Goal: Task Accomplishment & Management: Use online tool/utility

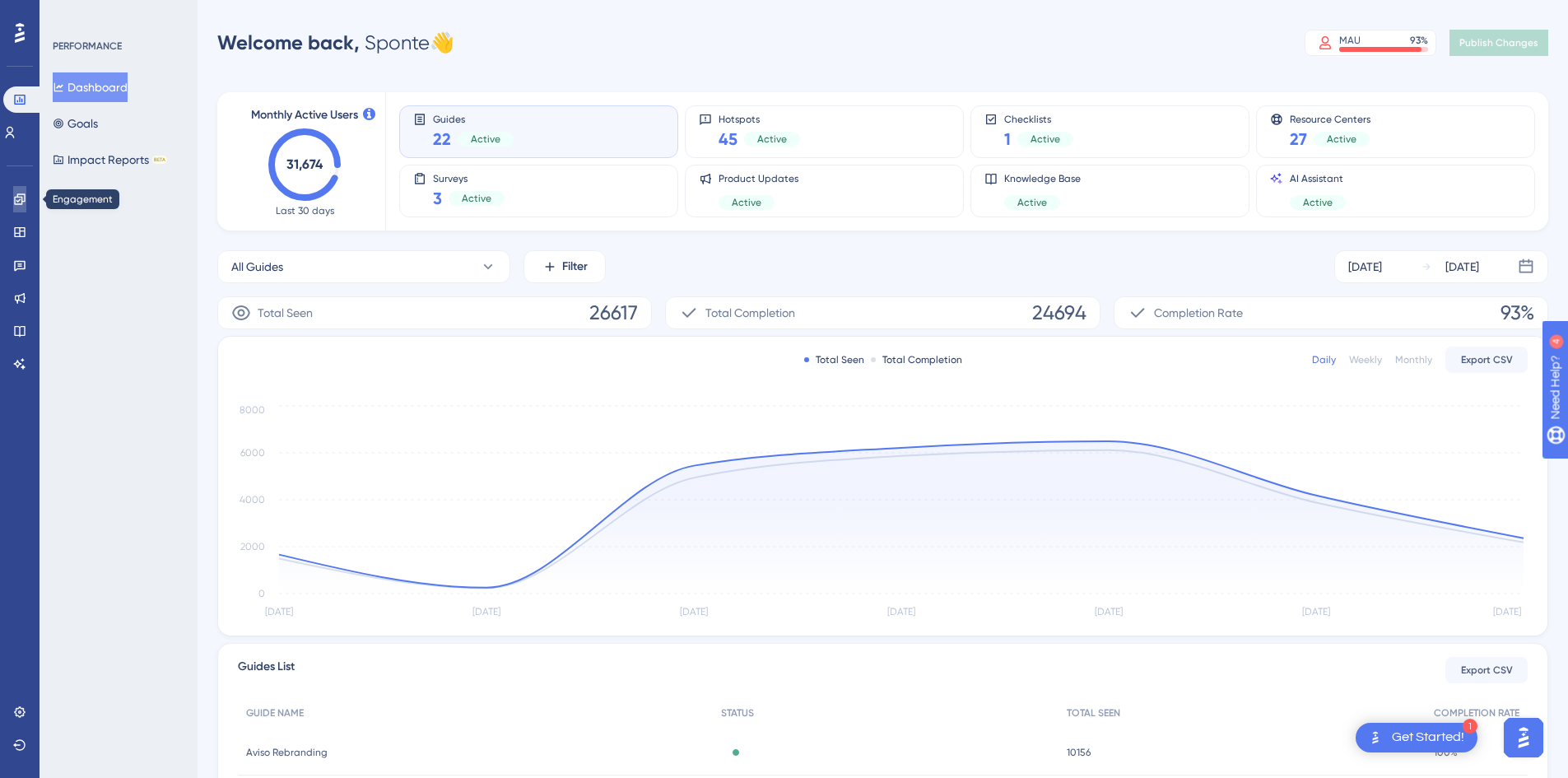
click at [20, 191] on link at bounding box center [19, 199] width 13 height 26
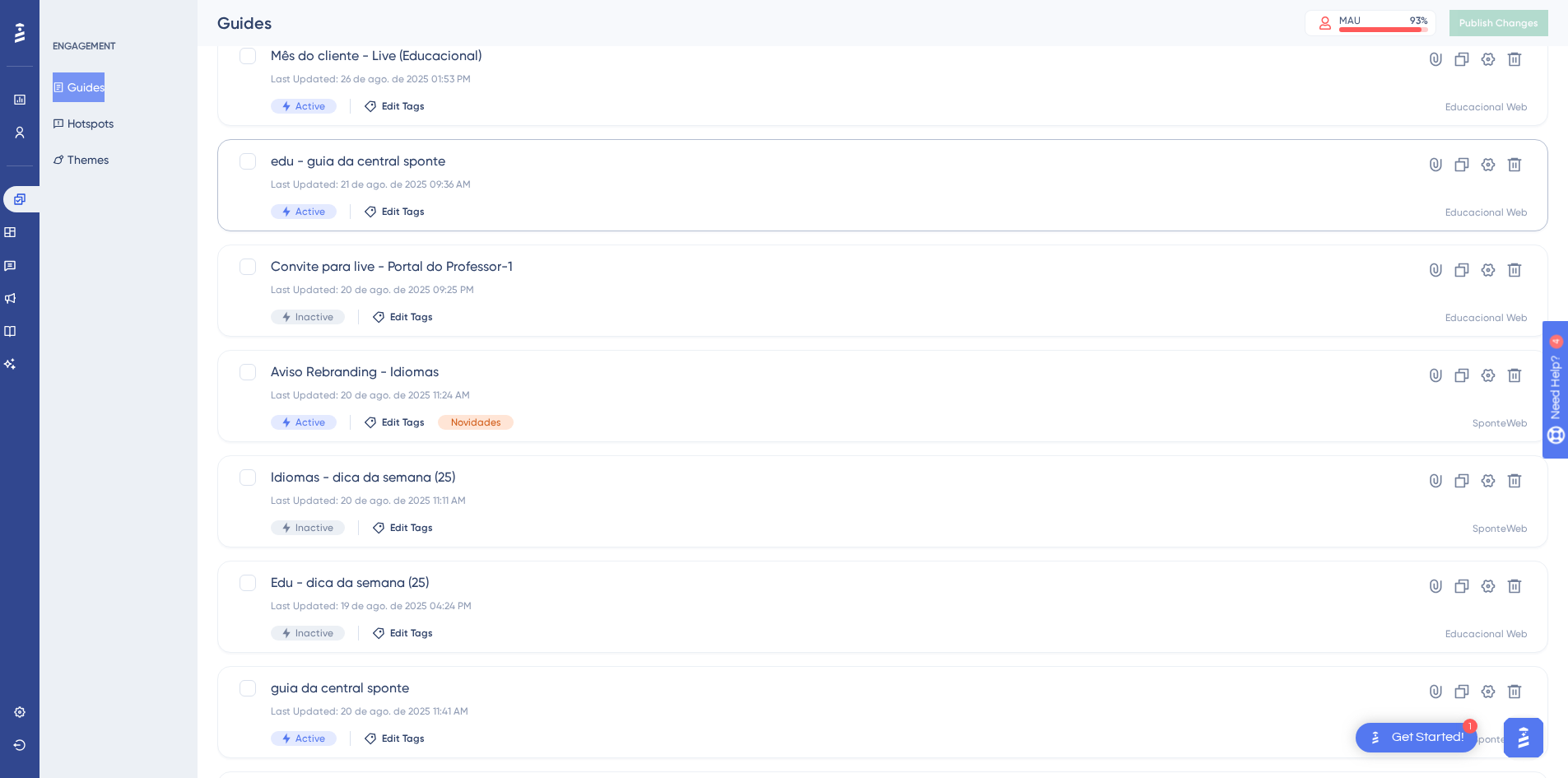
scroll to position [329, 0]
click at [425, 375] on span "Aviso Rebranding - Idiomas" at bounding box center [817, 371] width 1093 height 20
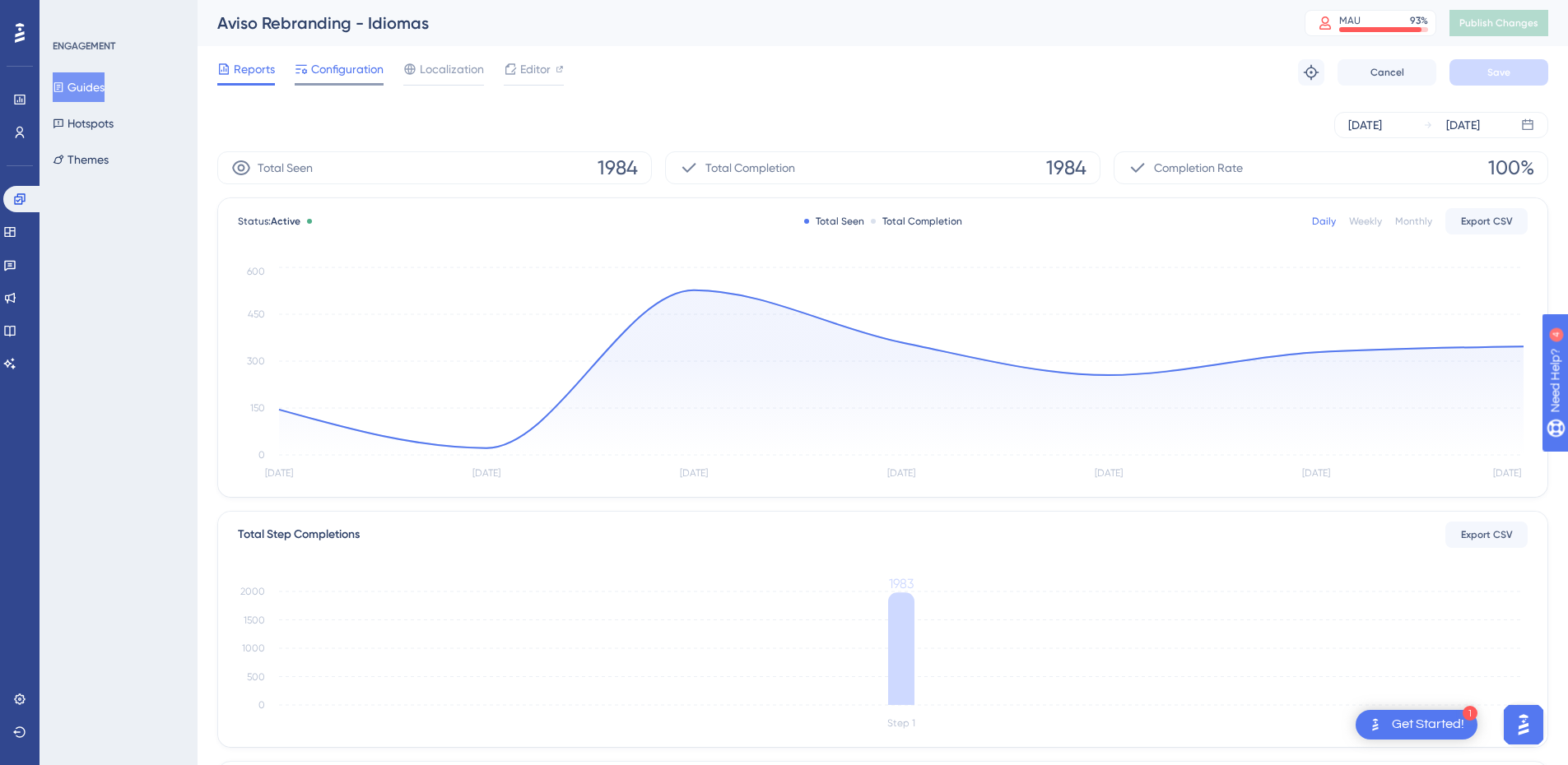
click at [350, 76] on span "Configuration" at bounding box center [347, 69] width 73 height 20
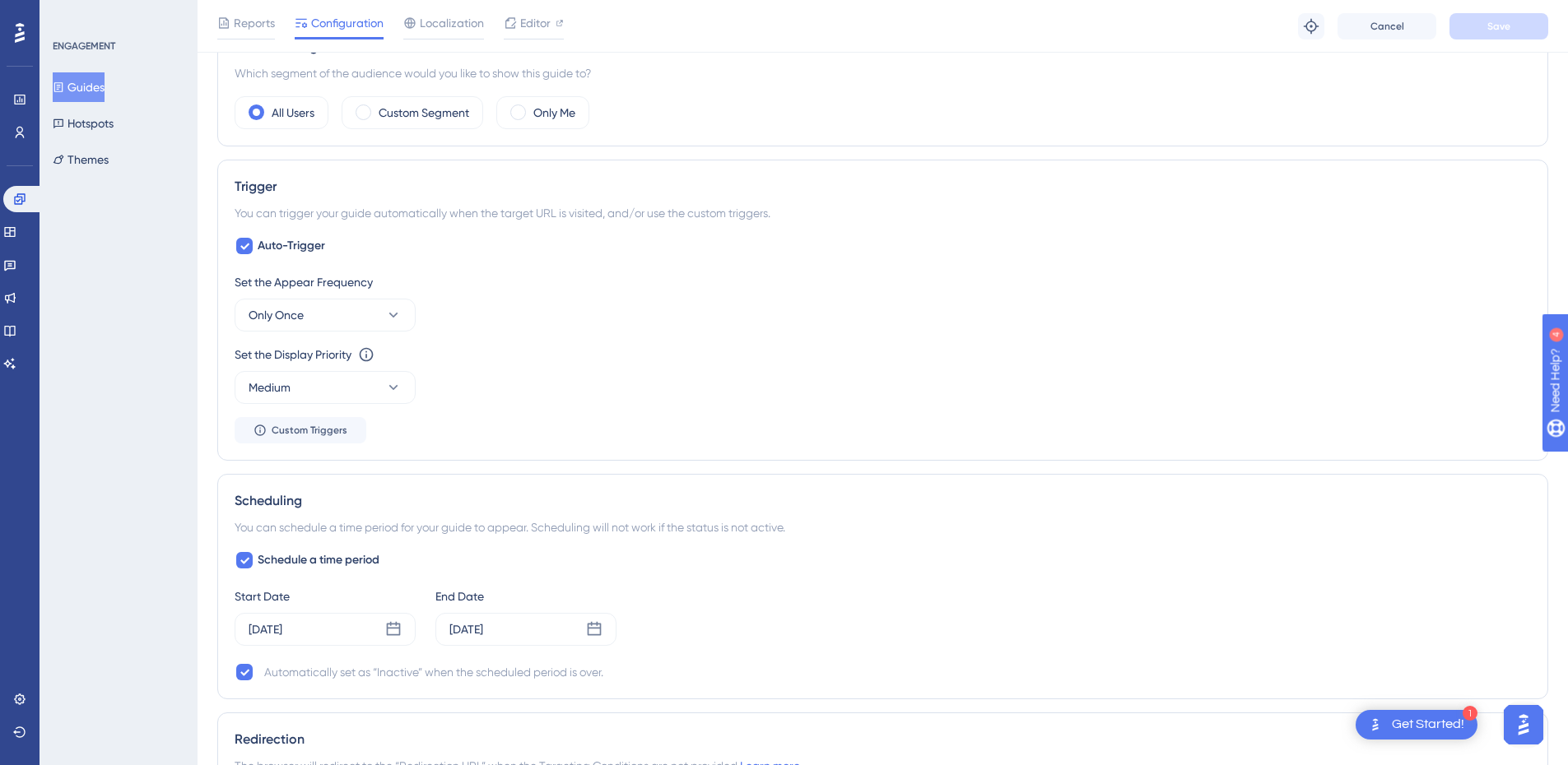
scroll to position [823, 0]
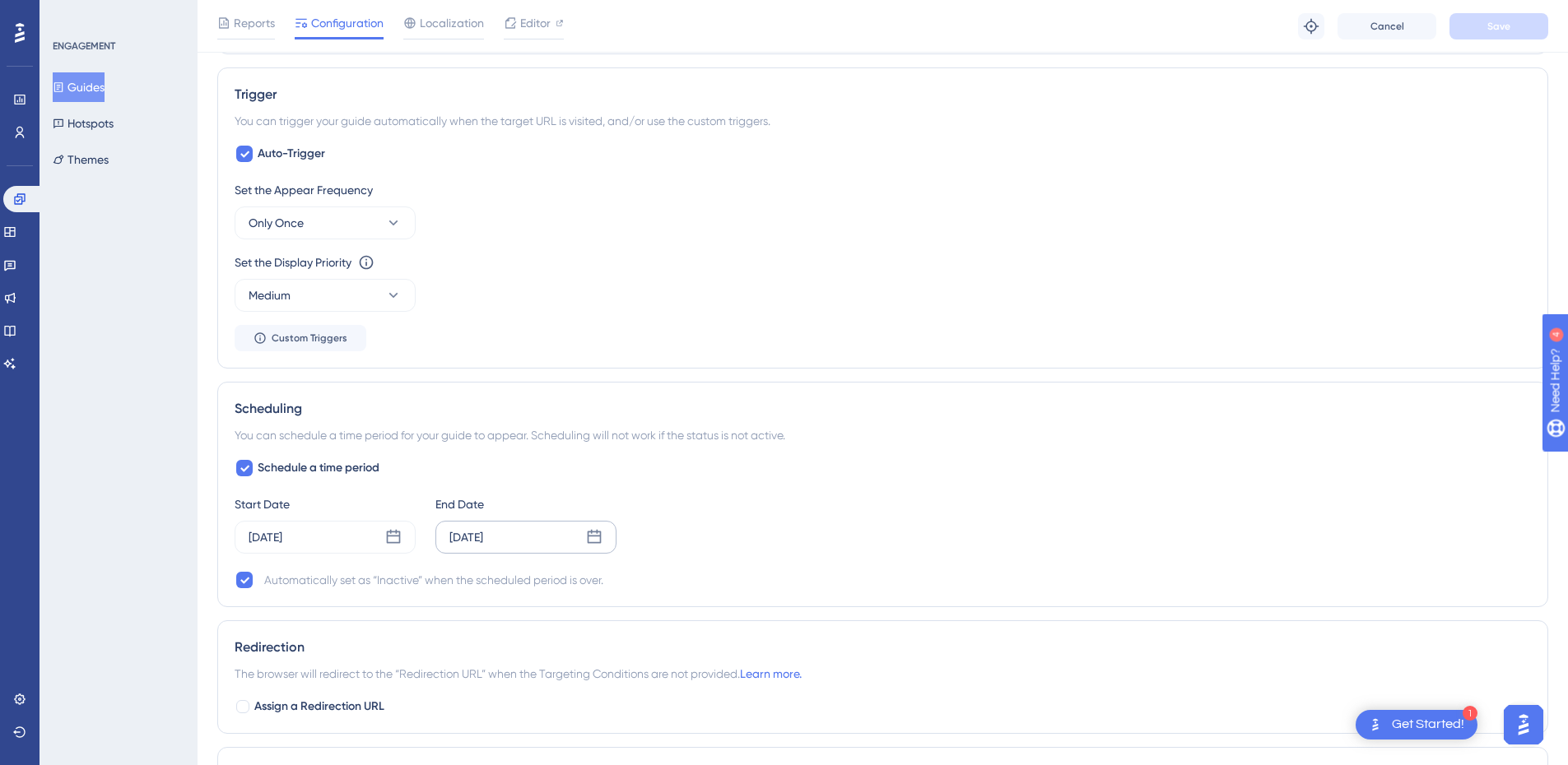
click at [590, 535] on icon at bounding box center [594, 537] width 17 height 17
click at [595, 585] on icon at bounding box center [597, 585] width 11 height 15
click at [443, 671] on button "01" at bounding box center [442, 668] width 28 height 28
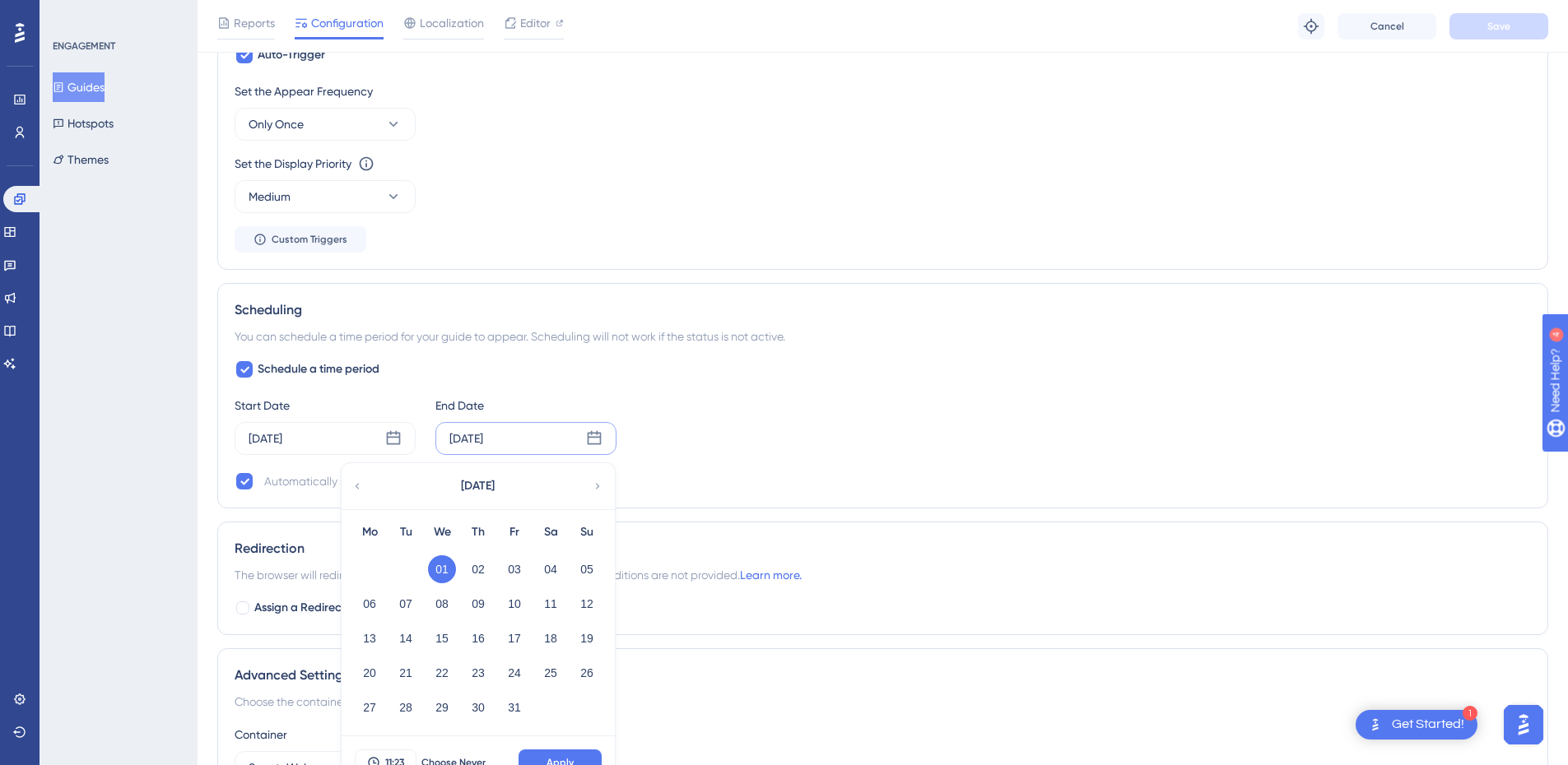
scroll to position [1070, 0]
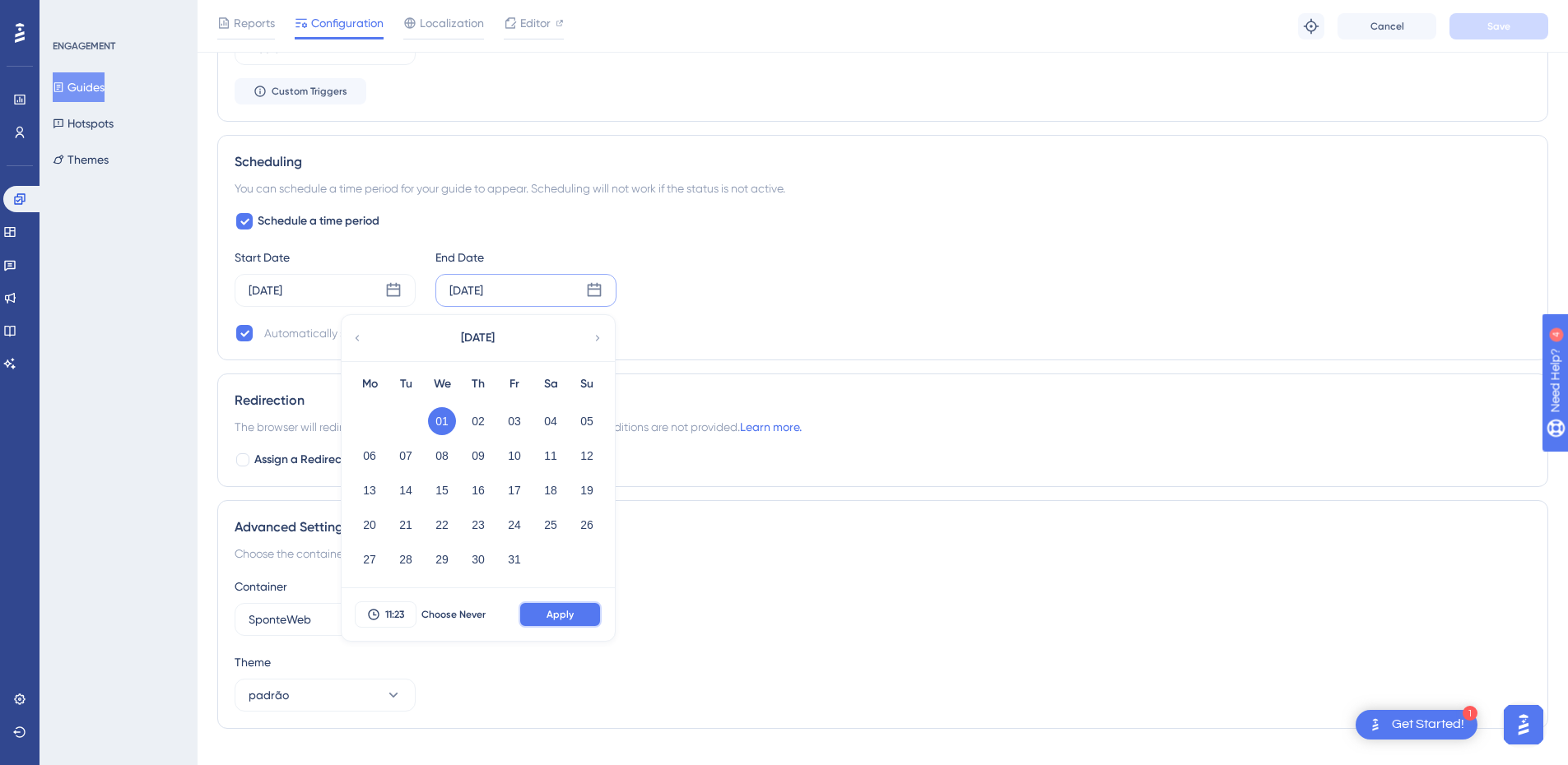
click at [572, 619] on span "Apply" at bounding box center [559, 614] width 27 height 13
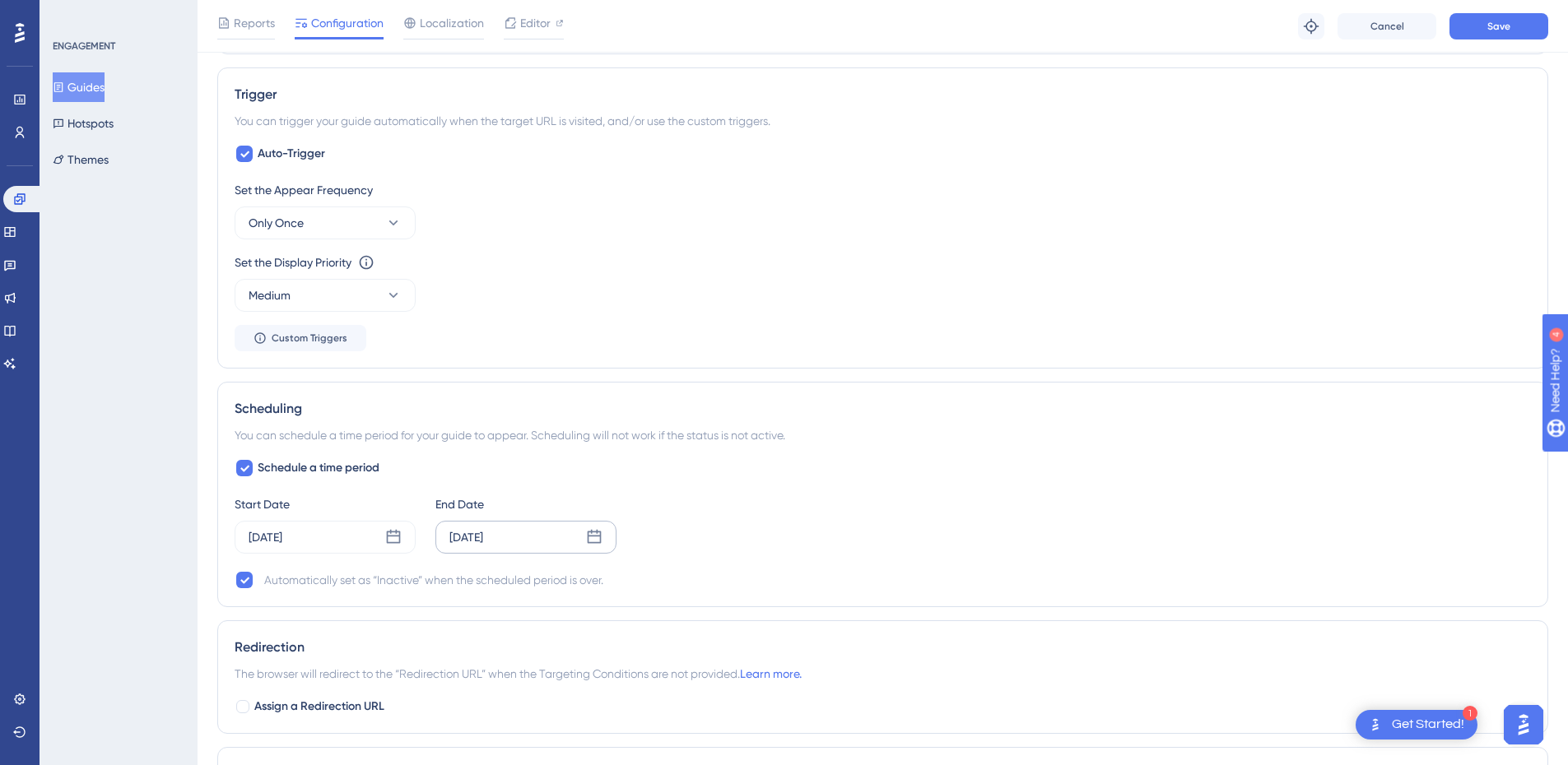
scroll to position [658, 0]
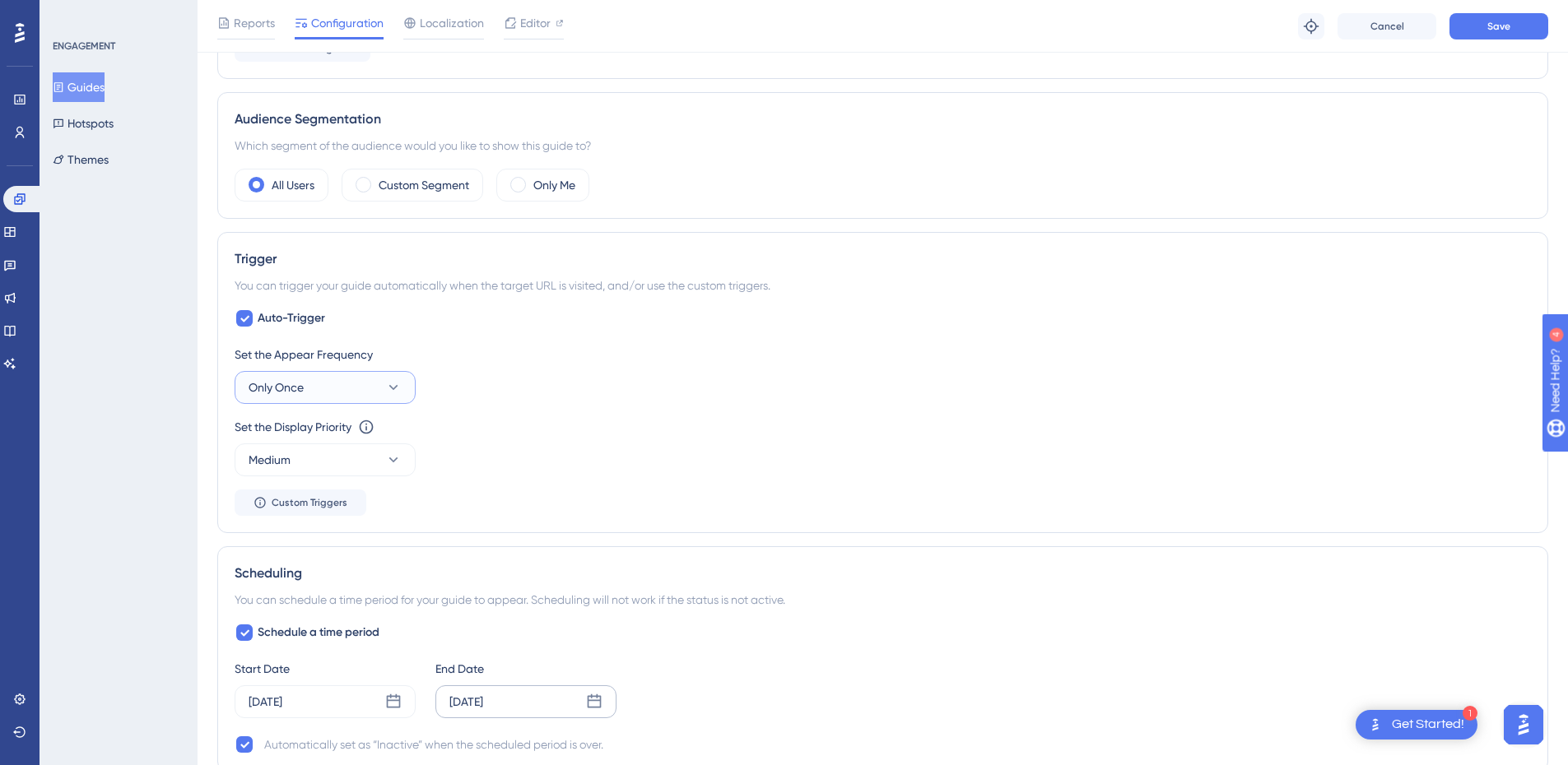
click at [397, 385] on icon at bounding box center [394, 388] width 9 height 5
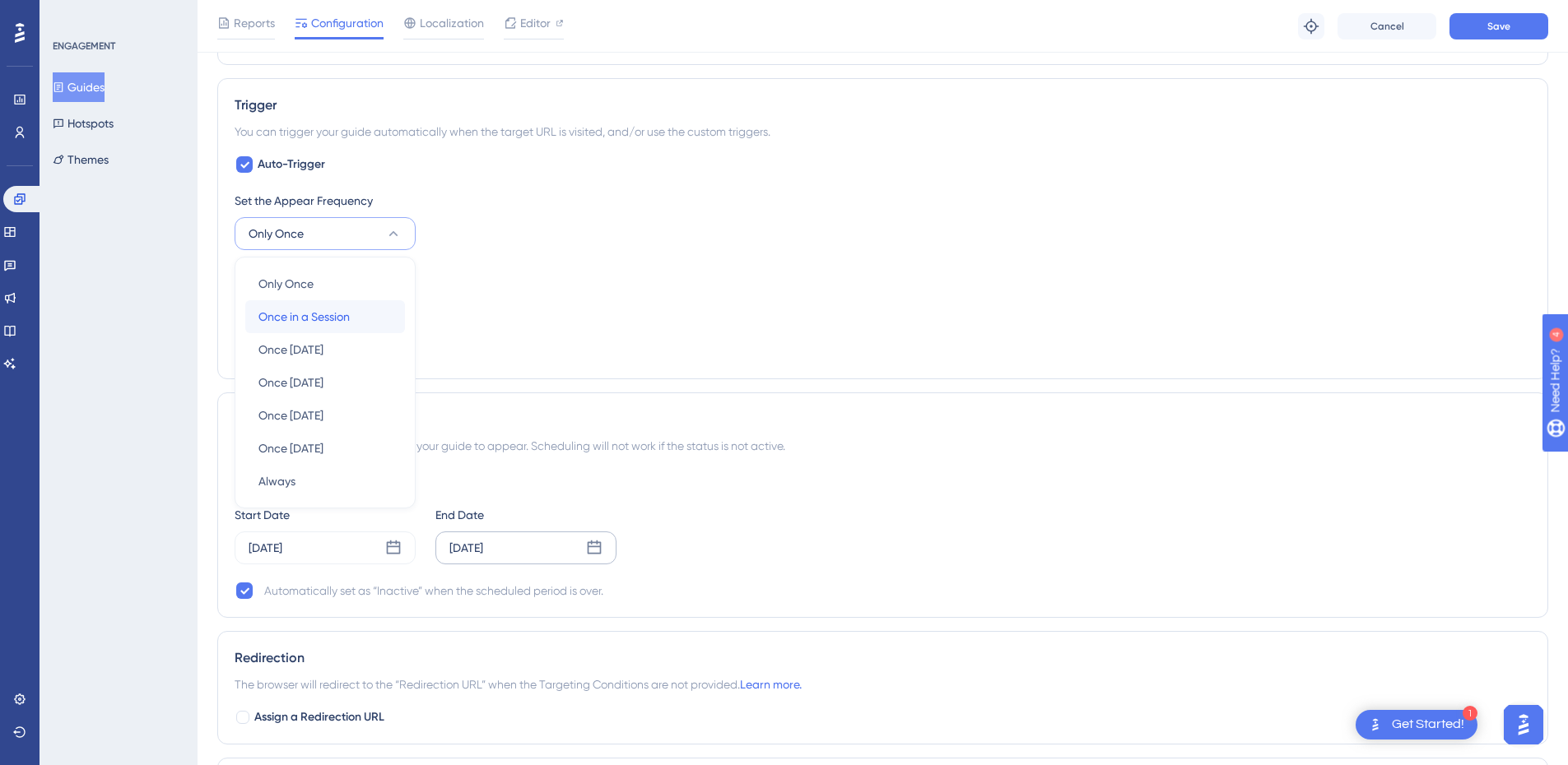
click at [367, 322] on div "Once in a Session Once in a Session" at bounding box center [325, 317] width 133 height 33
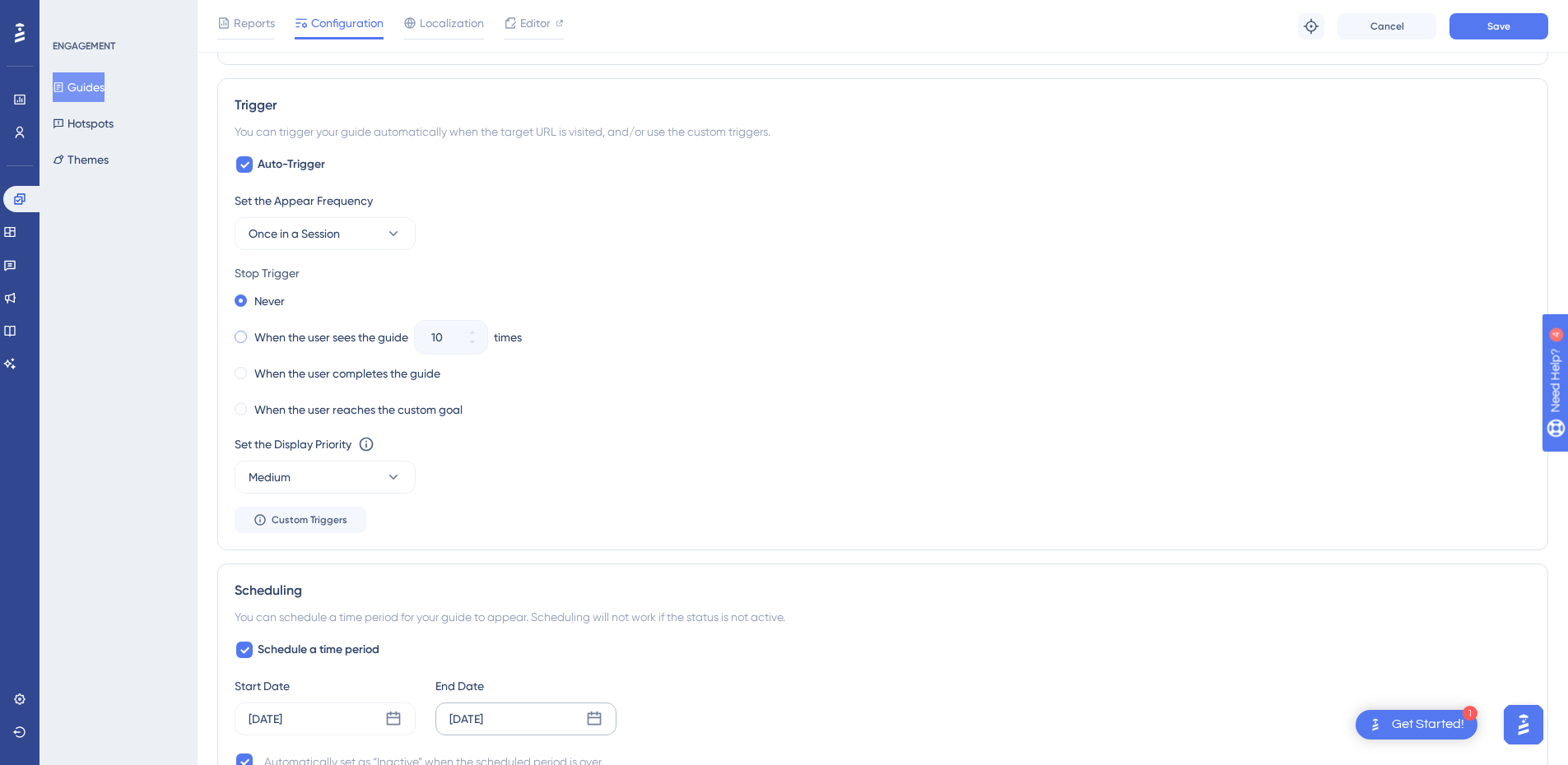
click at [327, 340] on label "When the user sees the guide" at bounding box center [332, 337] width 154 height 20
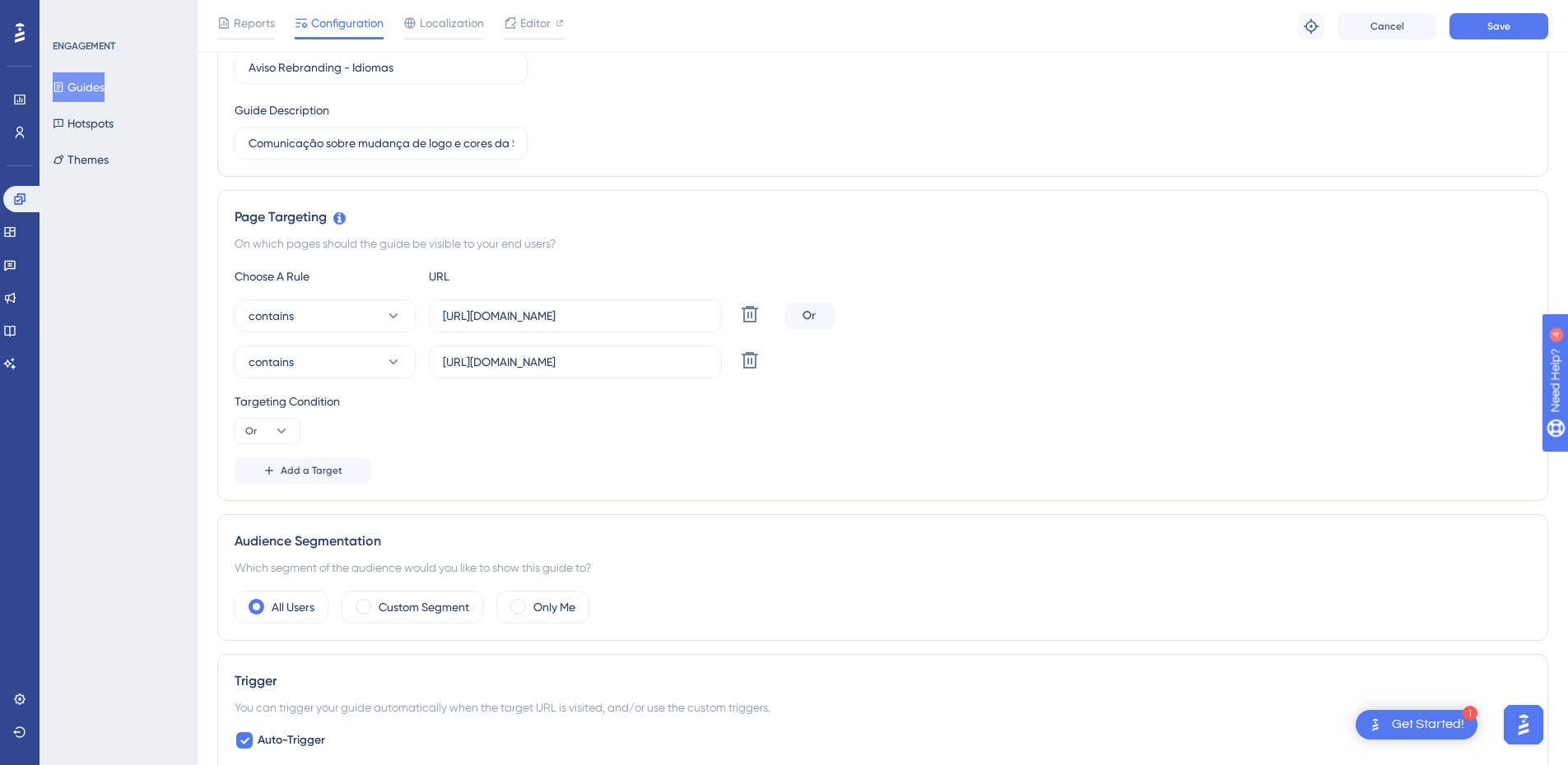
scroll to position [0, 0]
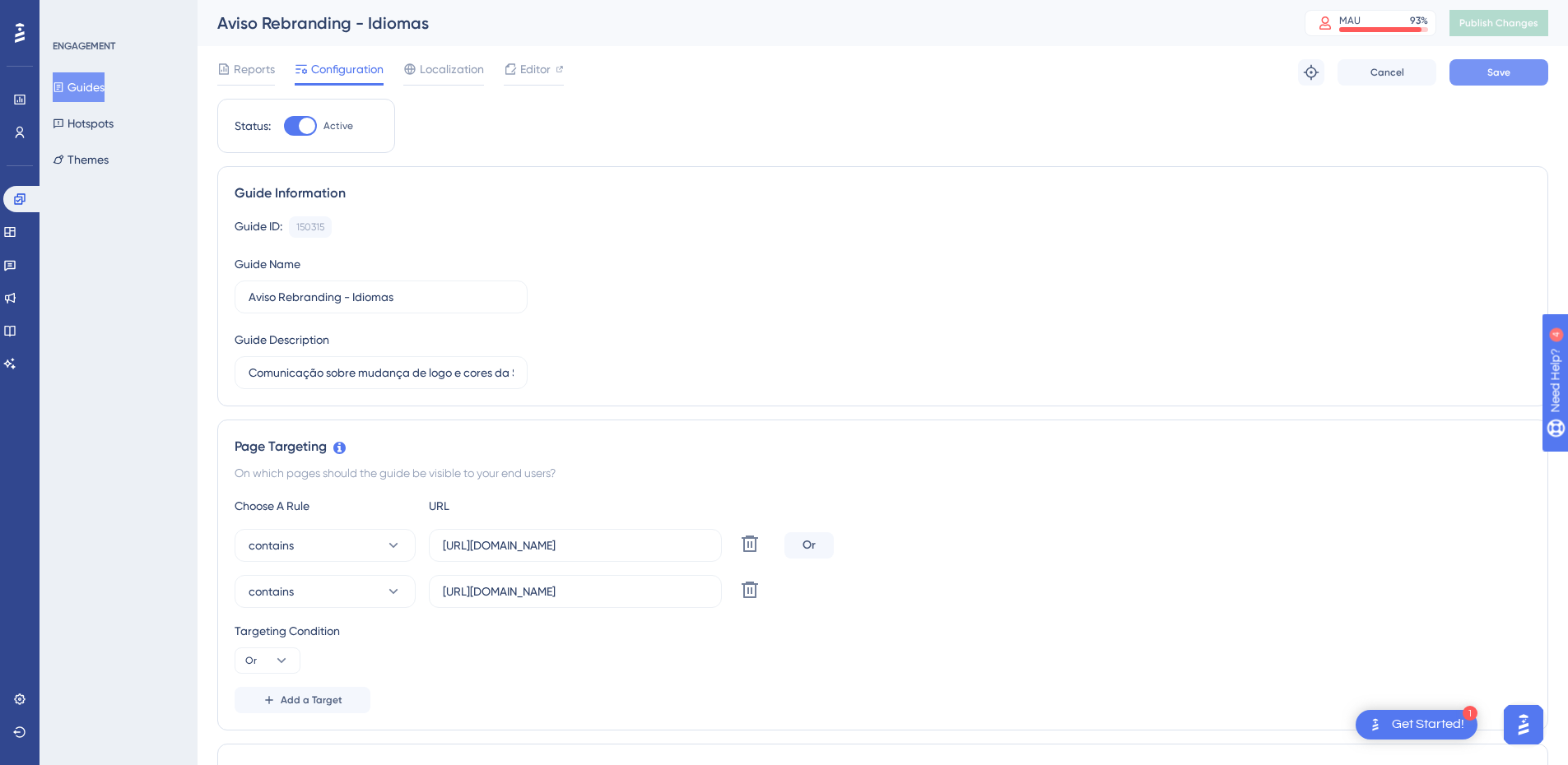
click at [1513, 66] on button "Save" at bounding box center [1499, 73] width 99 height 26
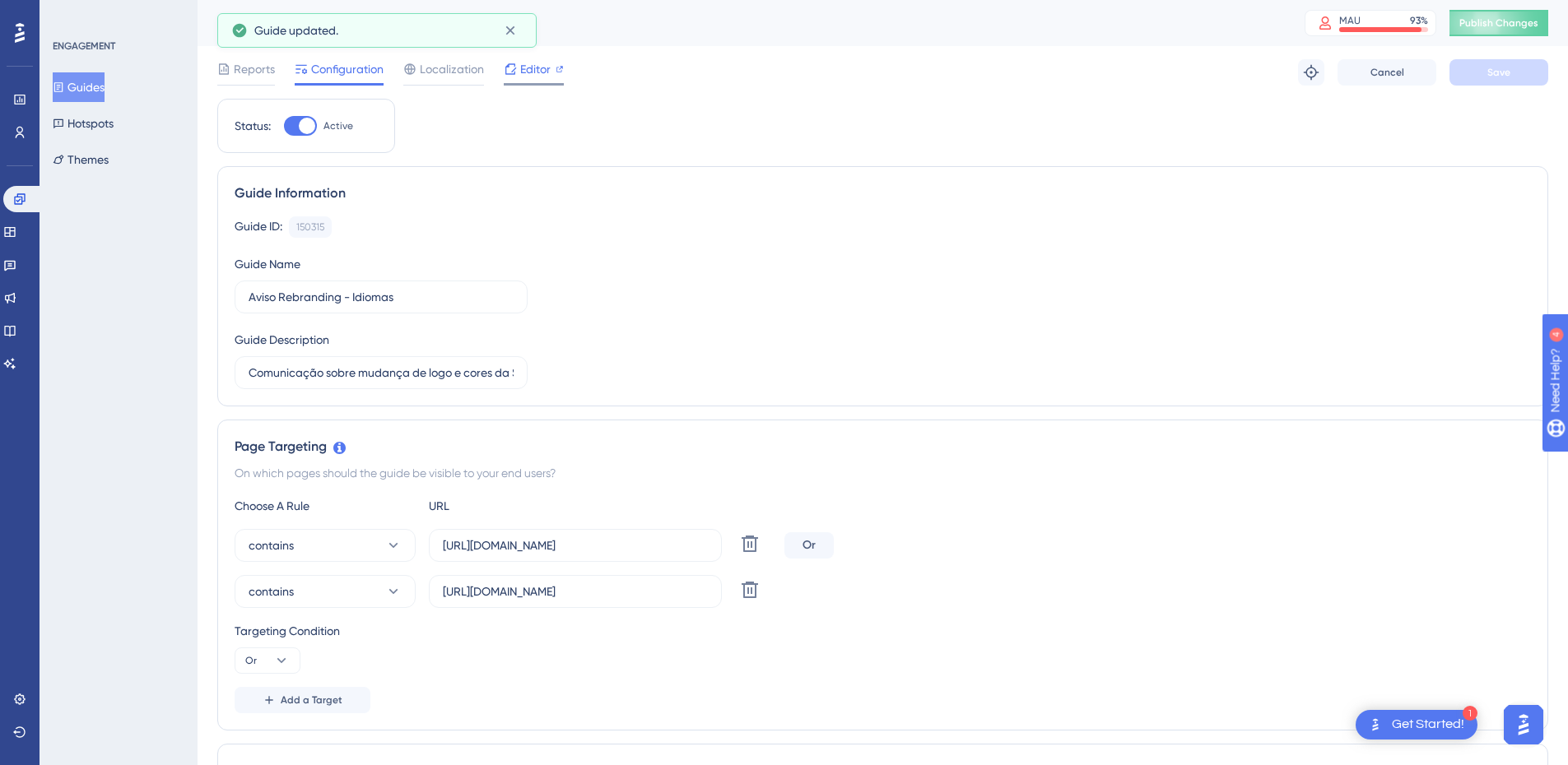
click at [529, 73] on span "Editor" at bounding box center [535, 69] width 31 height 20
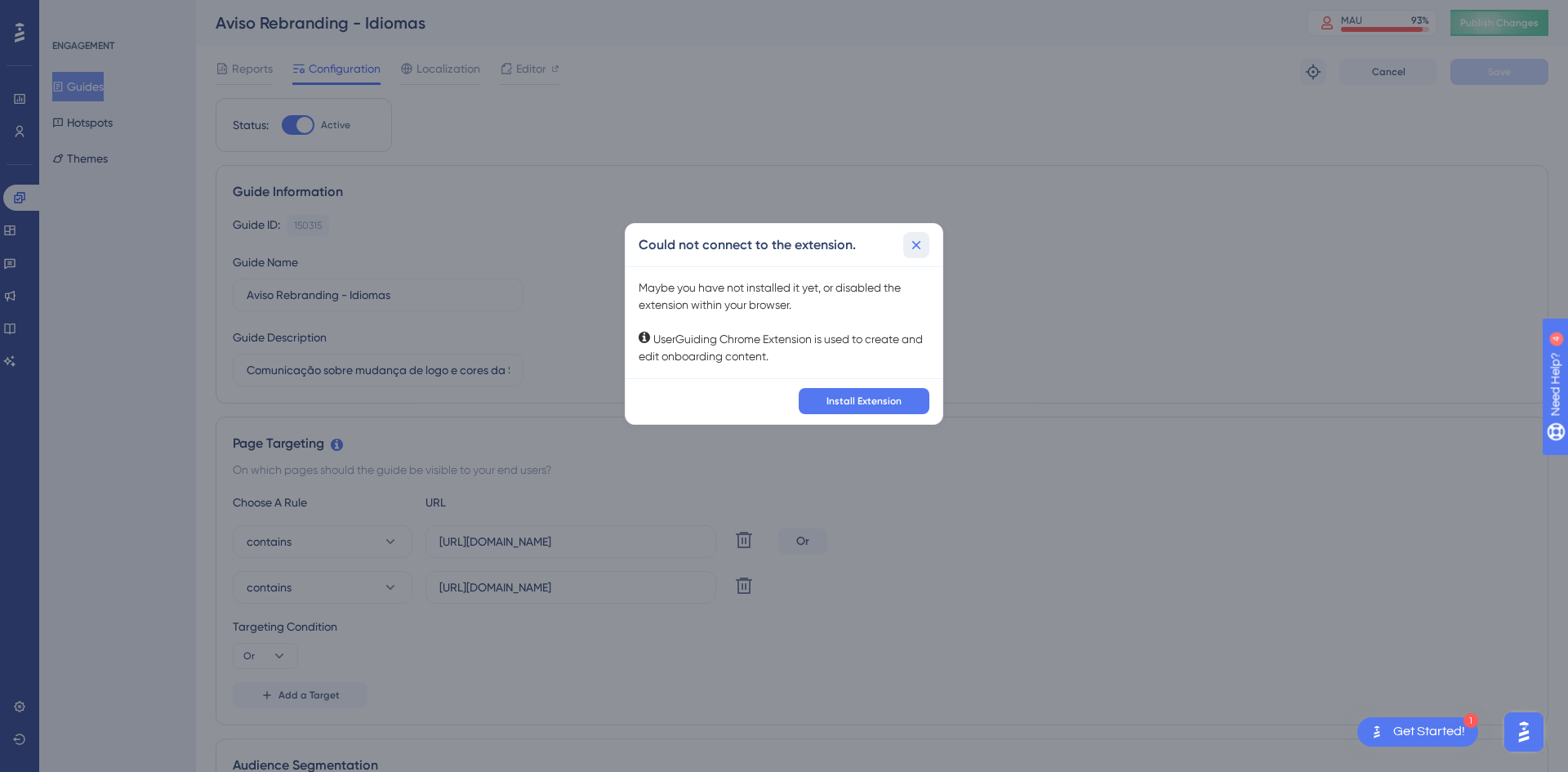
click at [922, 247] on icon at bounding box center [916, 245] width 17 height 16
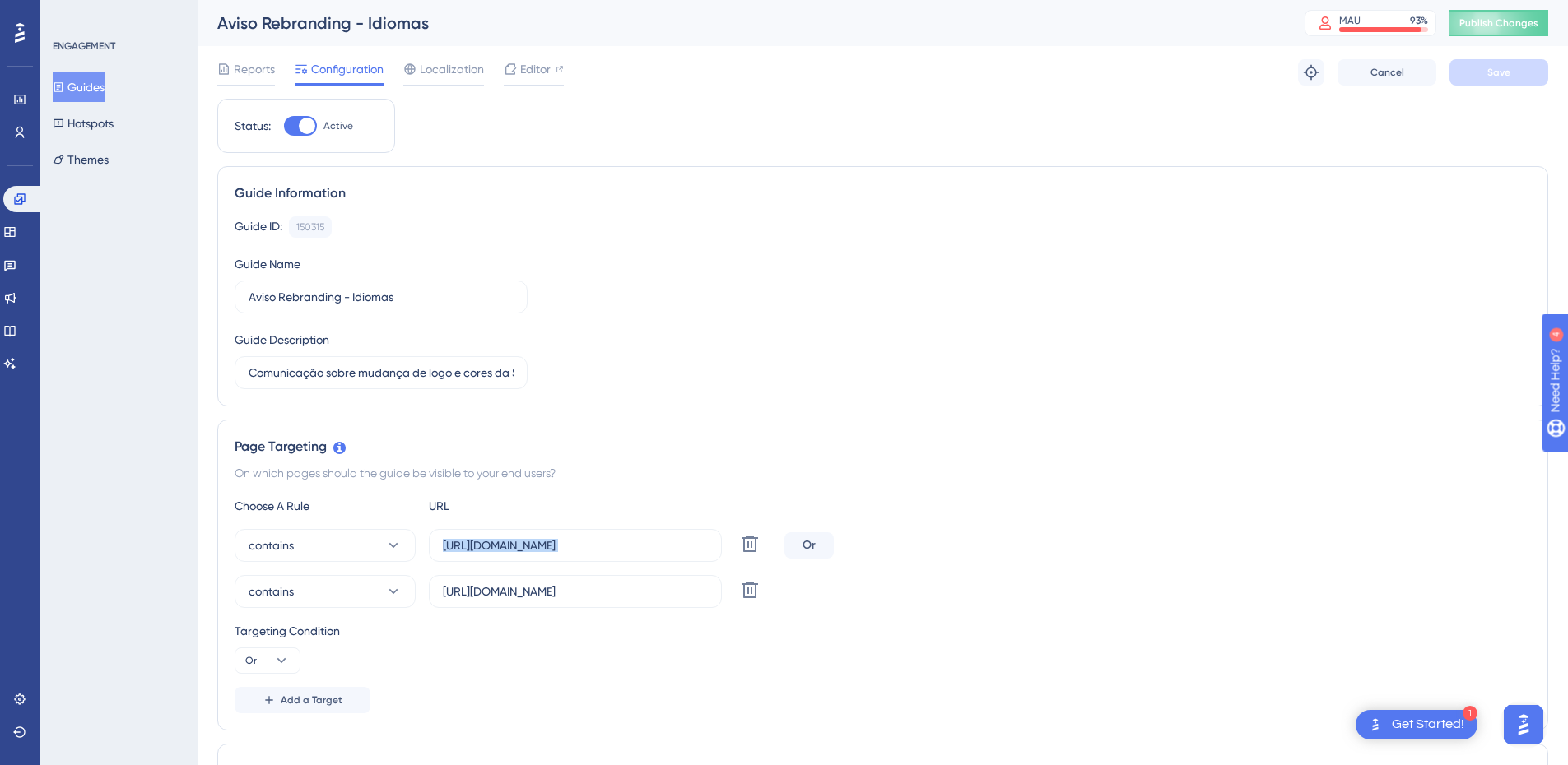
drag, startPoint x: 653, startPoint y: 555, endPoint x: 781, endPoint y: 551, distance: 128.1
click at [781, 551] on div "contains [URL][DOMAIN_NAME] Delete Or" at bounding box center [882, 546] width 1297 height 33
click at [1089, 542] on div "contains [URL][DOMAIN_NAME] Delete Or" at bounding box center [882, 546] width 1297 height 33
